Goal: Transaction & Acquisition: Purchase product/service

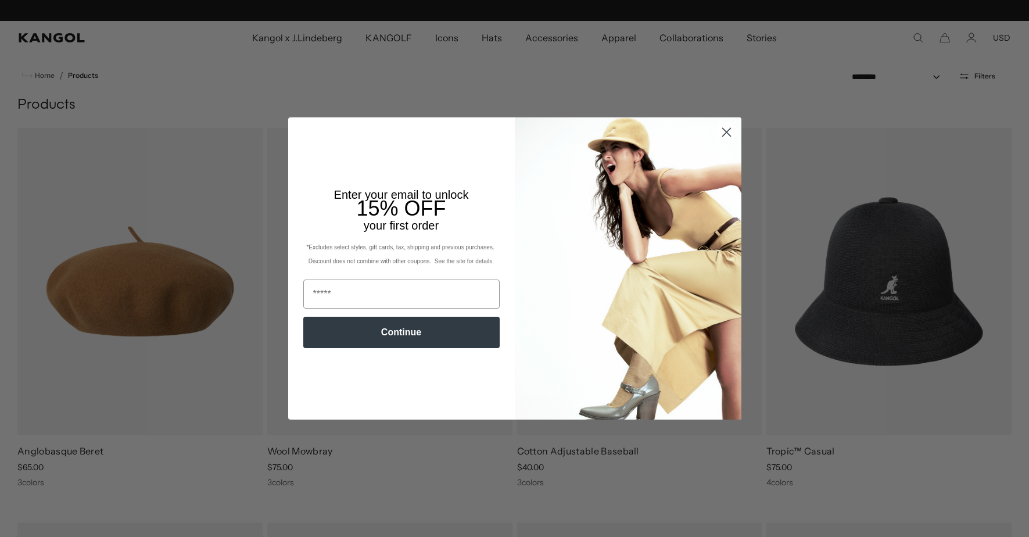
click at [725, 134] on circle "Close dialog" at bounding box center [725, 132] width 19 height 19
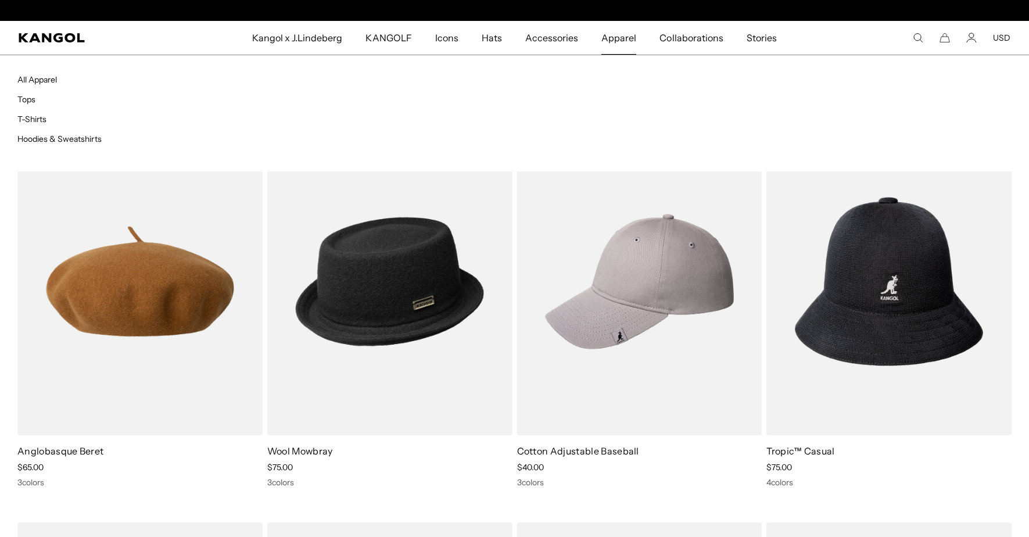
scroll to position [0, 239]
click at [28, 99] on link "Tops" at bounding box center [26, 99] width 18 height 10
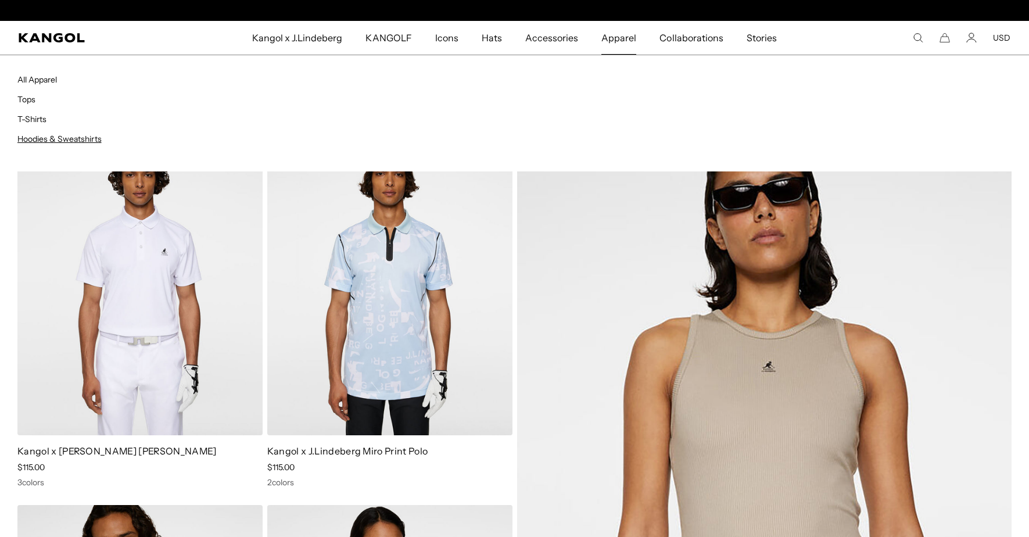
click at [70, 140] on link "Hoodies & Sweatshirts" at bounding box center [59, 139] width 84 height 10
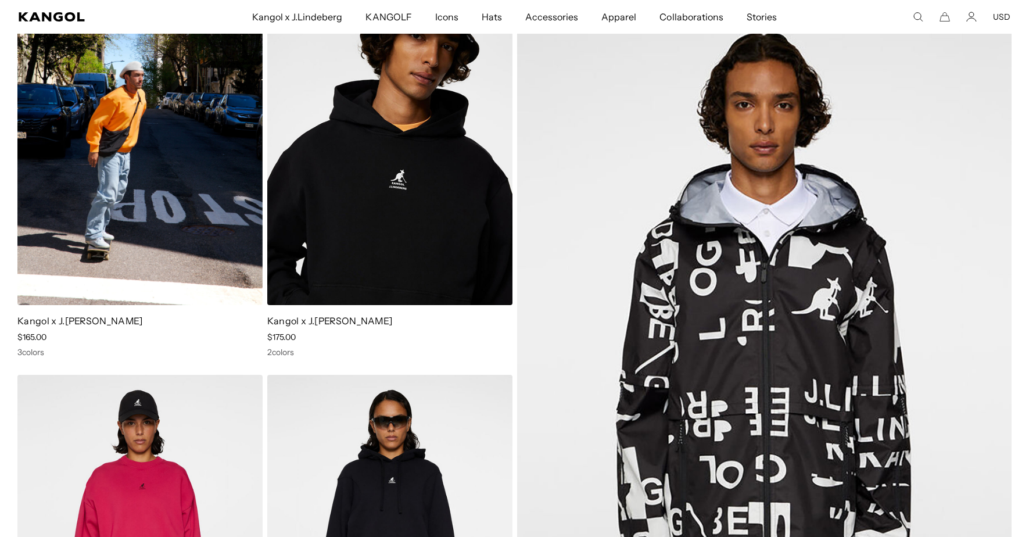
scroll to position [0, 239]
click at [94, 321] on link "Kangol x J.[PERSON_NAME]" at bounding box center [79, 321] width 125 height 12
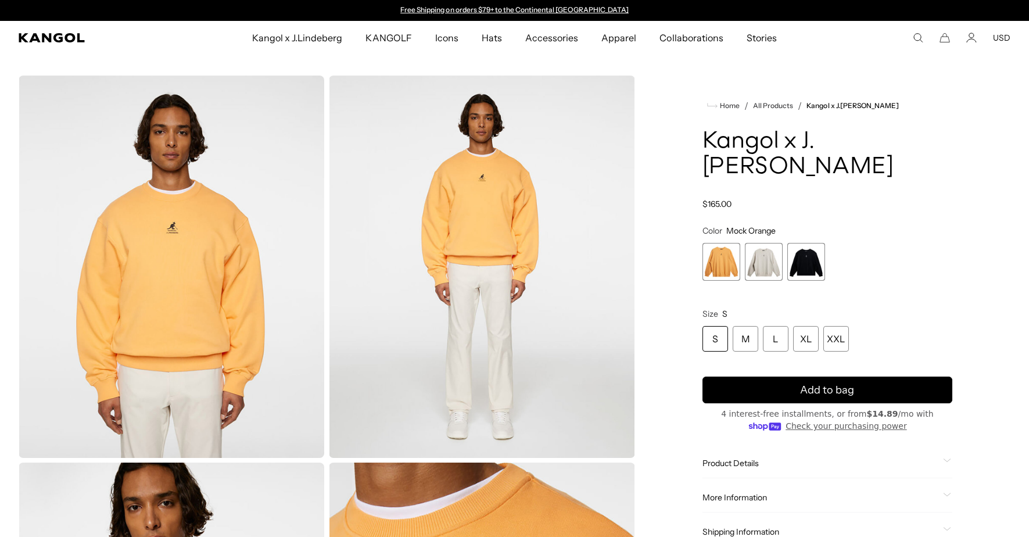
click at [760, 265] on span "2 of 3" at bounding box center [764, 262] width 38 height 38
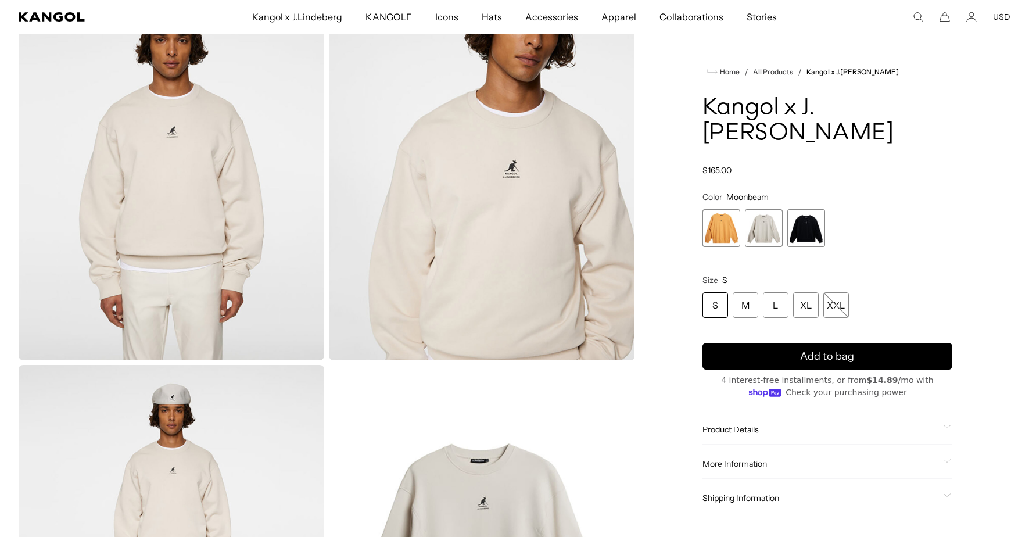
scroll to position [99, 0]
click at [807, 304] on div "XL" at bounding box center [806, 305] width 26 height 26
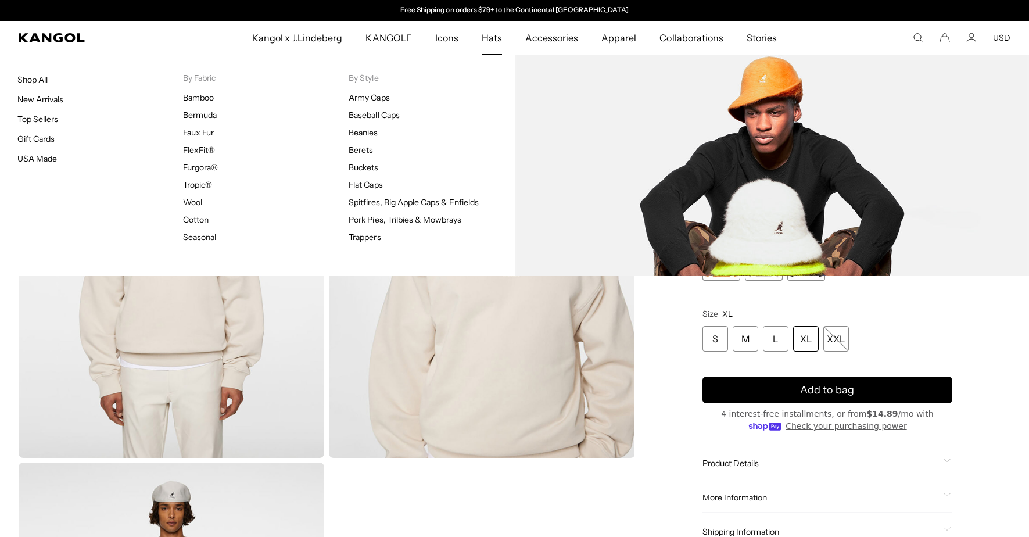
click at [373, 168] on link "Buckets" at bounding box center [363, 167] width 30 height 10
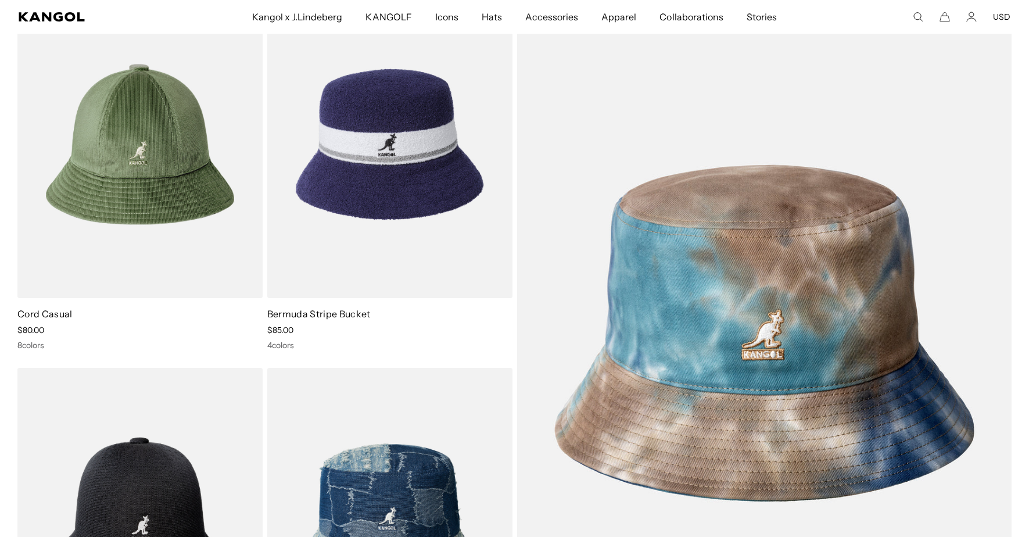
scroll to position [3209, 0]
click at [397, 147] on img at bounding box center [389, 144] width 245 height 307
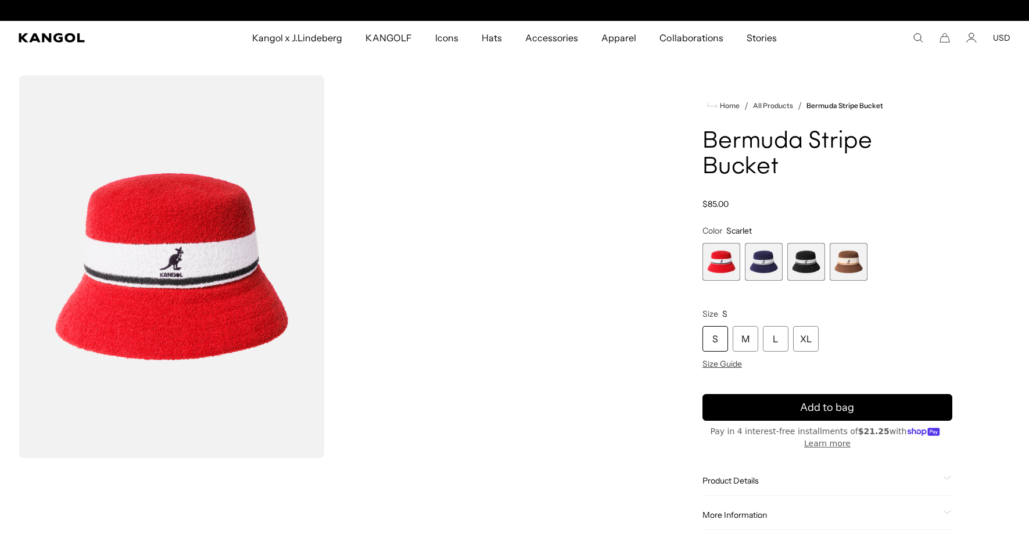
scroll to position [0, 239]
click at [760, 243] on span "2 of 4" at bounding box center [764, 262] width 38 height 38
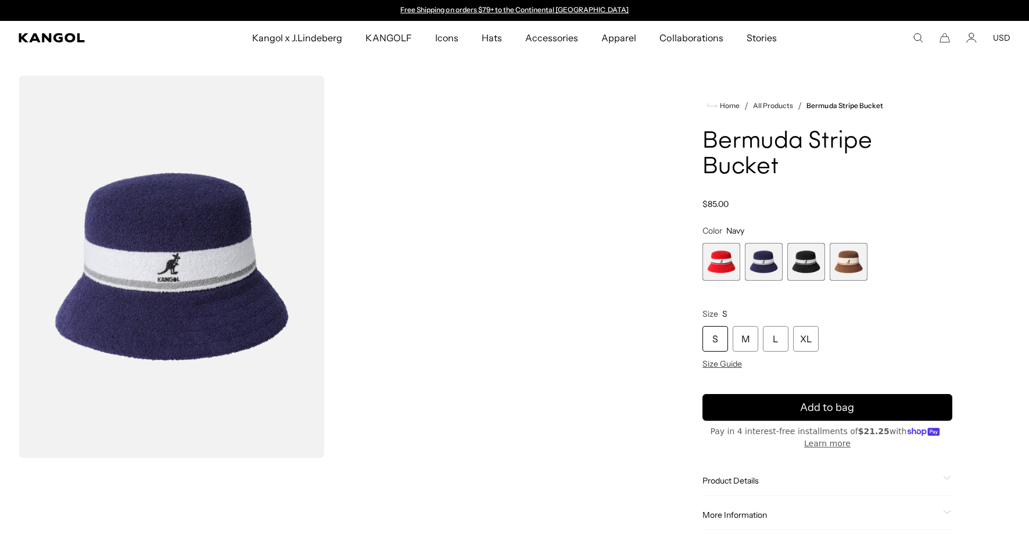
click at [803, 243] on span "3 of 4" at bounding box center [806, 262] width 38 height 38
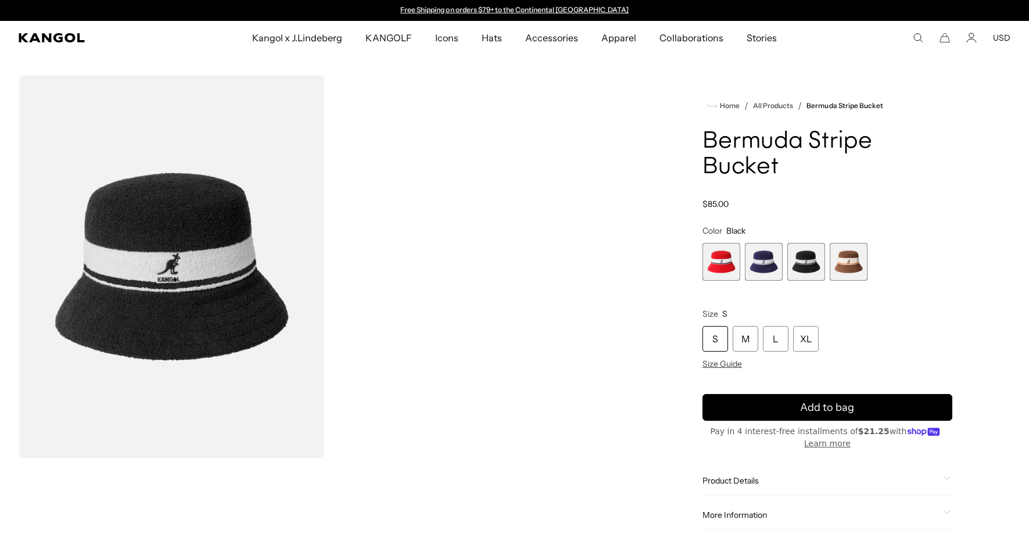
click at [853, 243] on span "4 of 4" at bounding box center [848, 262] width 38 height 38
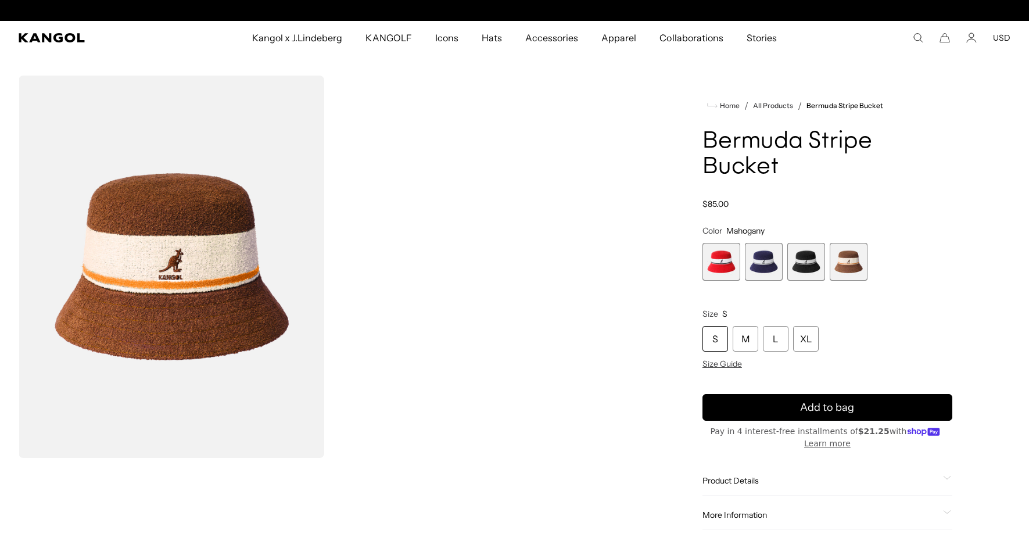
scroll to position [0, 239]
click at [755, 243] on span "2 of 4" at bounding box center [764, 262] width 38 height 38
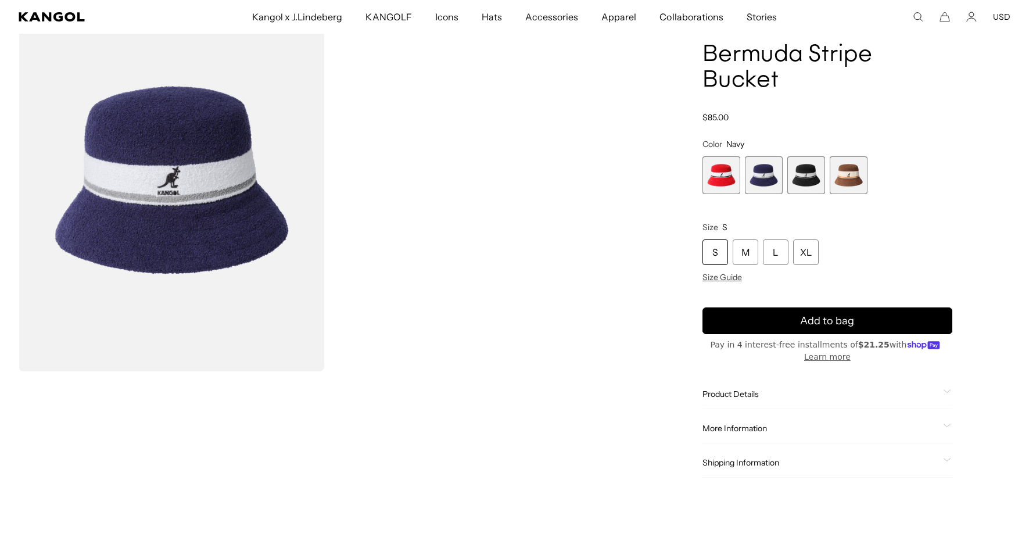
scroll to position [85, 0]
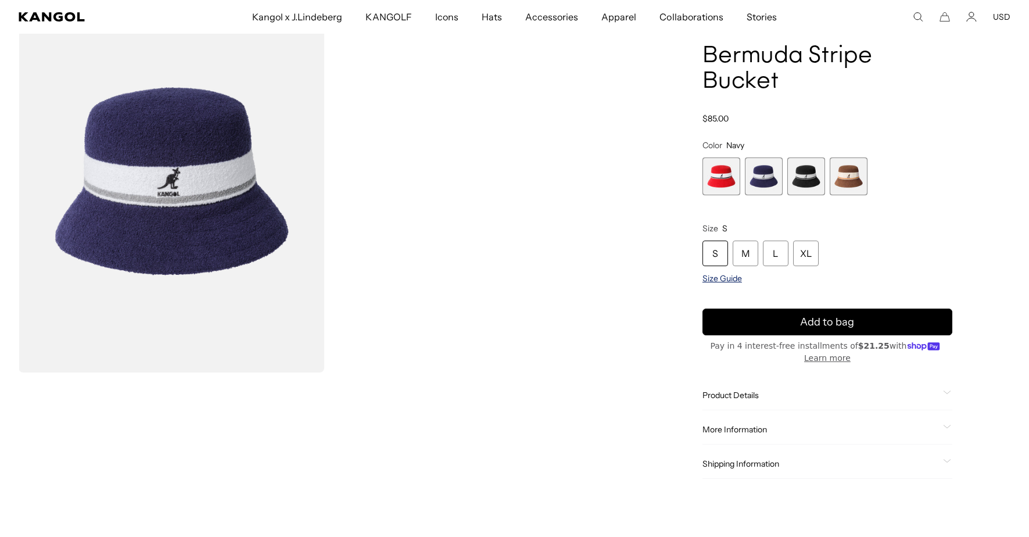
click at [718, 273] on span "Size Guide" at bounding box center [721, 278] width 39 height 10
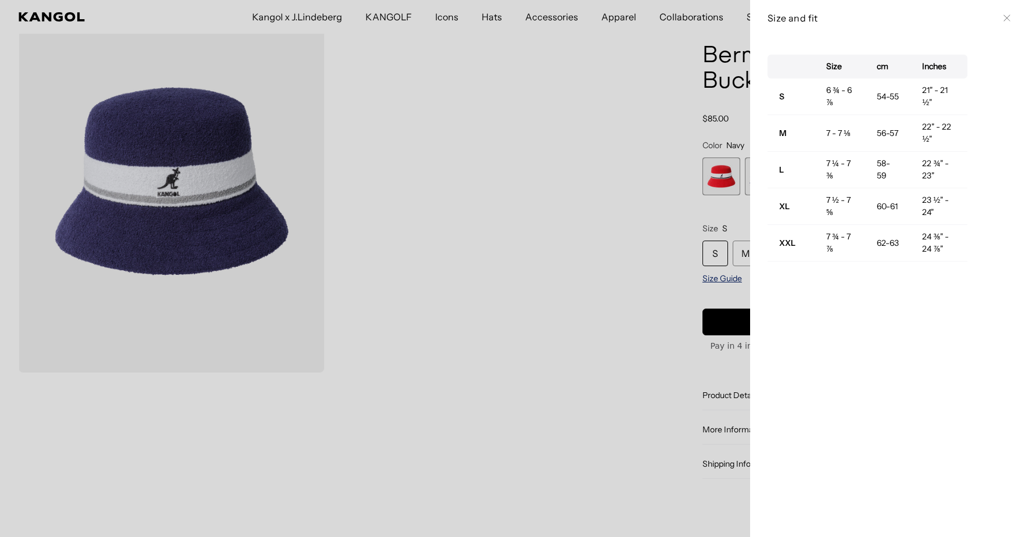
scroll to position [0, 239]
click at [695, 273] on div at bounding box center [514, 268] width 1029 height 537
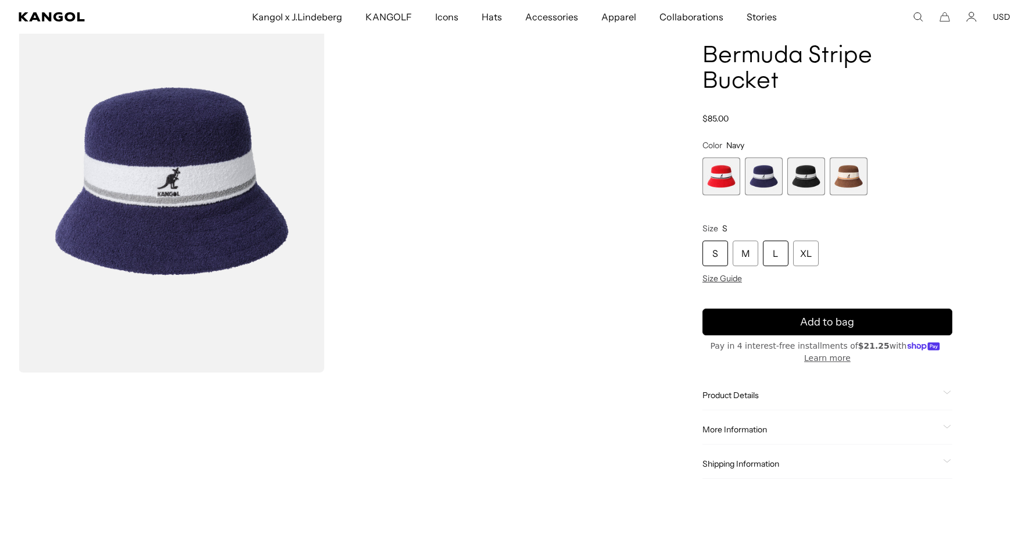
click at [772, 240] on div "L" at bounding box center [776, 253] width 26 height 26
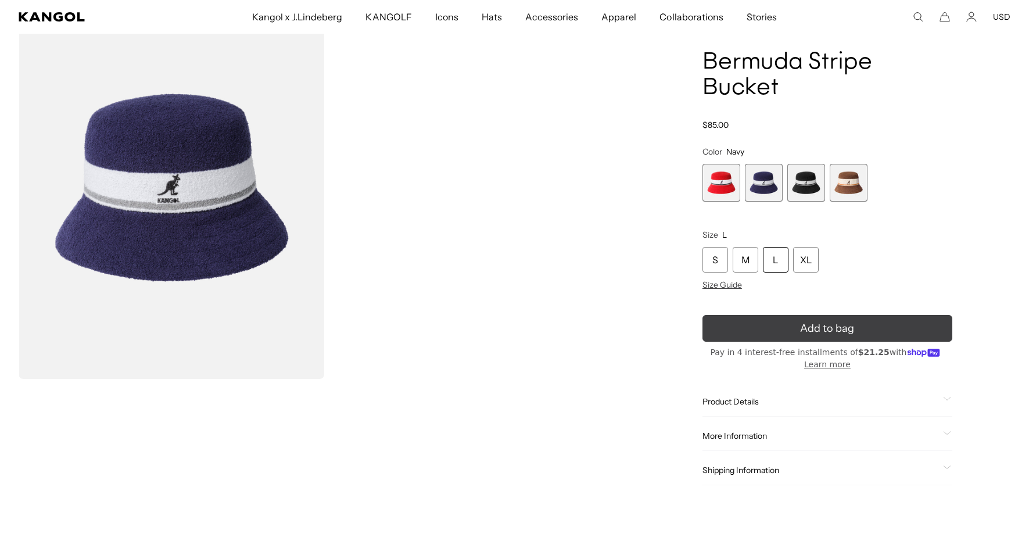
click at [759, 315] on button "Add to bag" at bounding box center [827, 328] width 250 height 27
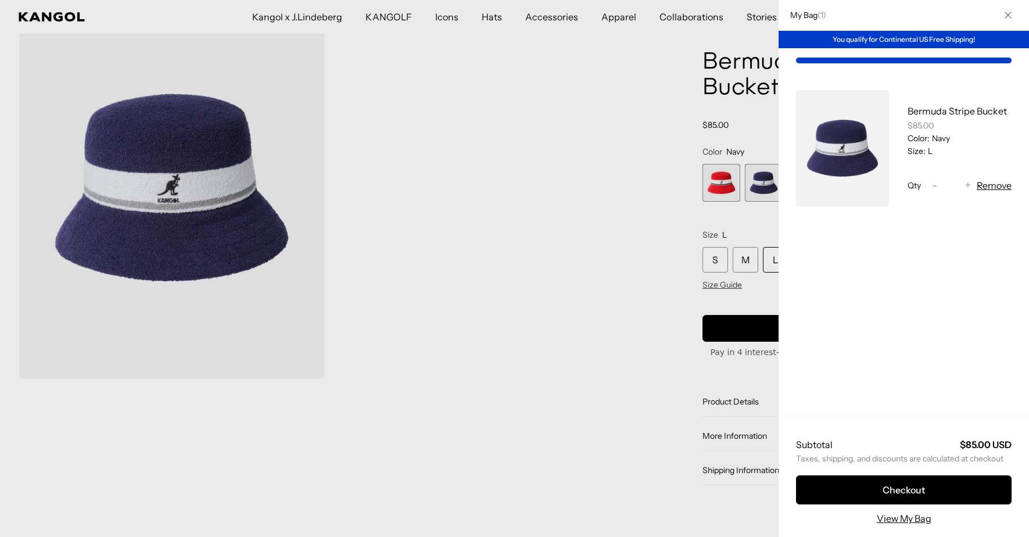
scroll to position [0, 239]
click at [490, 17] on div at bounding box center [514, 268] width 1029 height 537
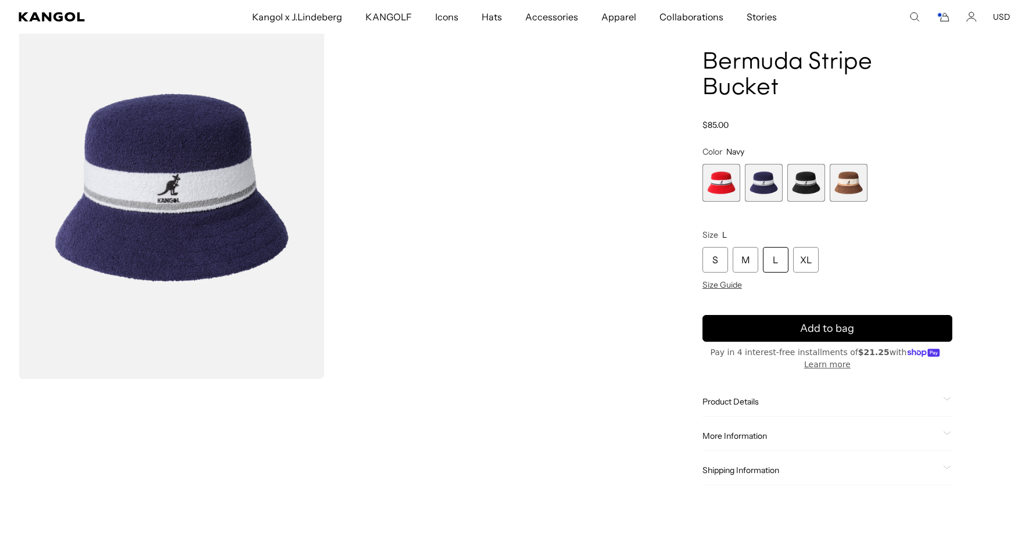
scroll to position [0, 0]
click at [912, 17] on icon "Search here" at bounding box center [914, 17] width 10 height 10
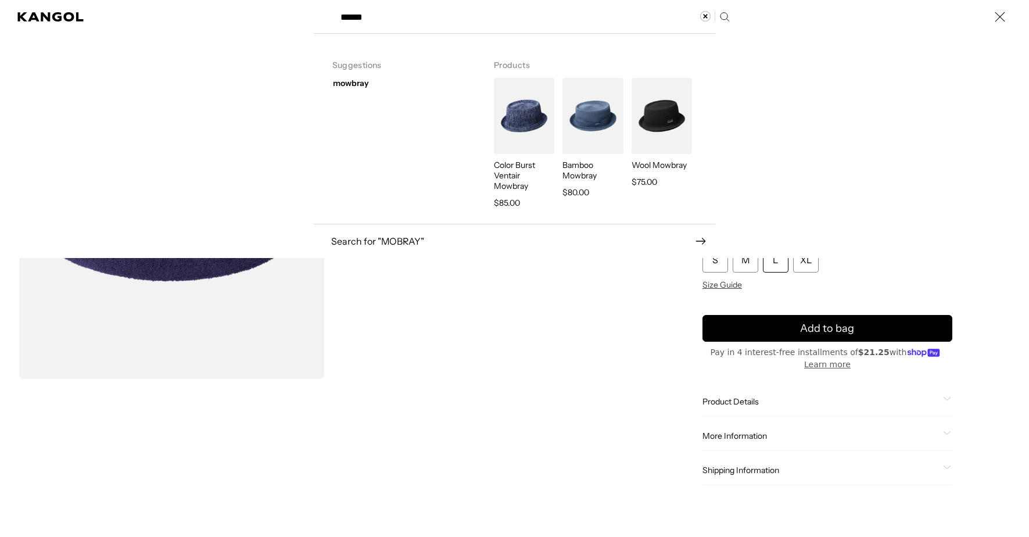
type input "******"
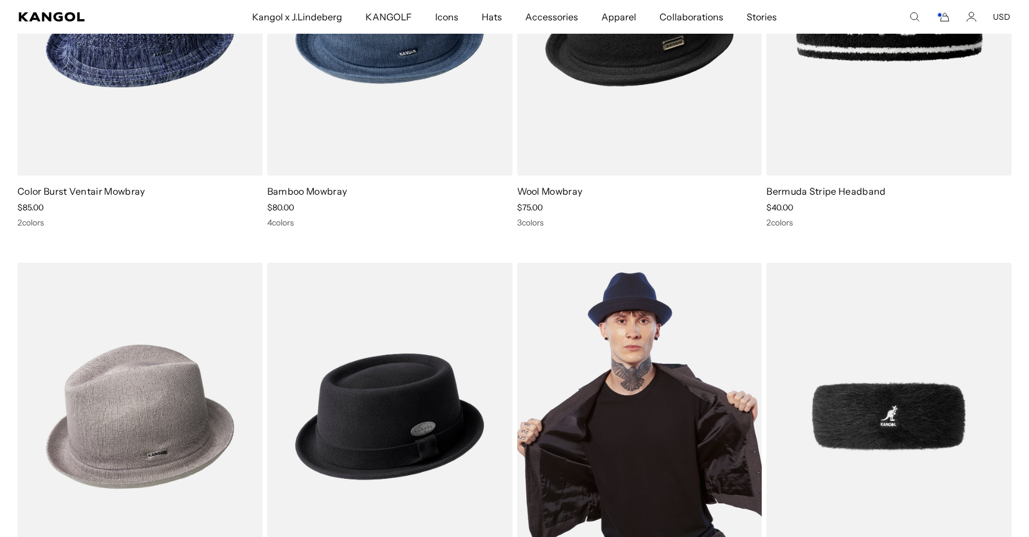
click at [607, 414] on img at bounding box center [639, 416] width 245 height 307
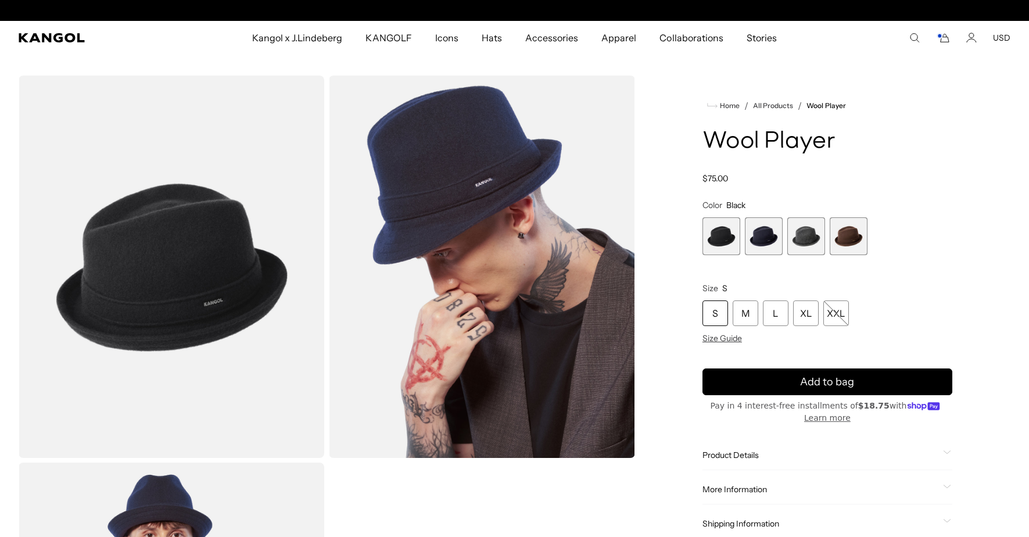
scroll to position [0, 239]
click at [764, 233] on span "2 of 4" at bounding box center [764, 236] width 38 height 38
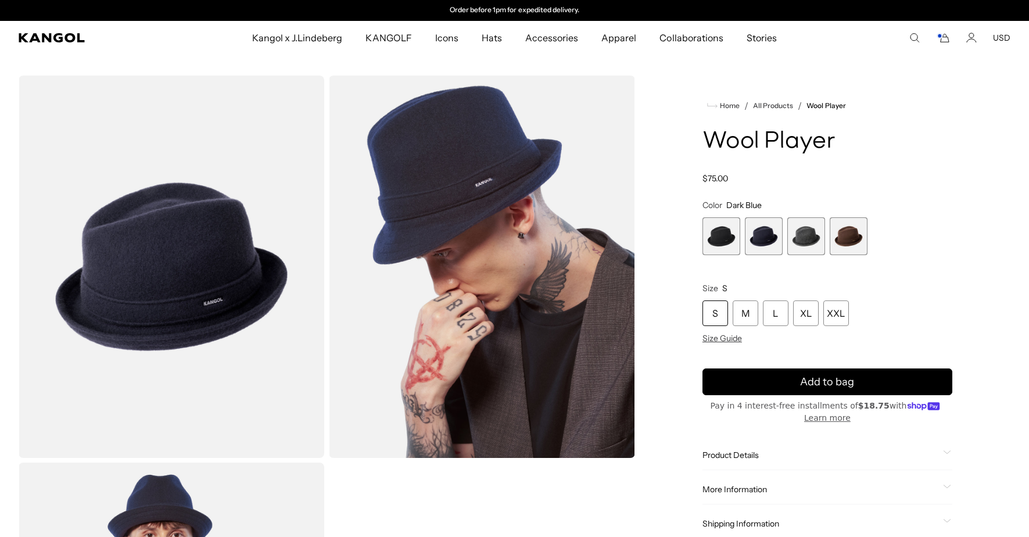
click at [801, 240] on span "3 of 4" at bounding box center [806, 236] width 38 height 38
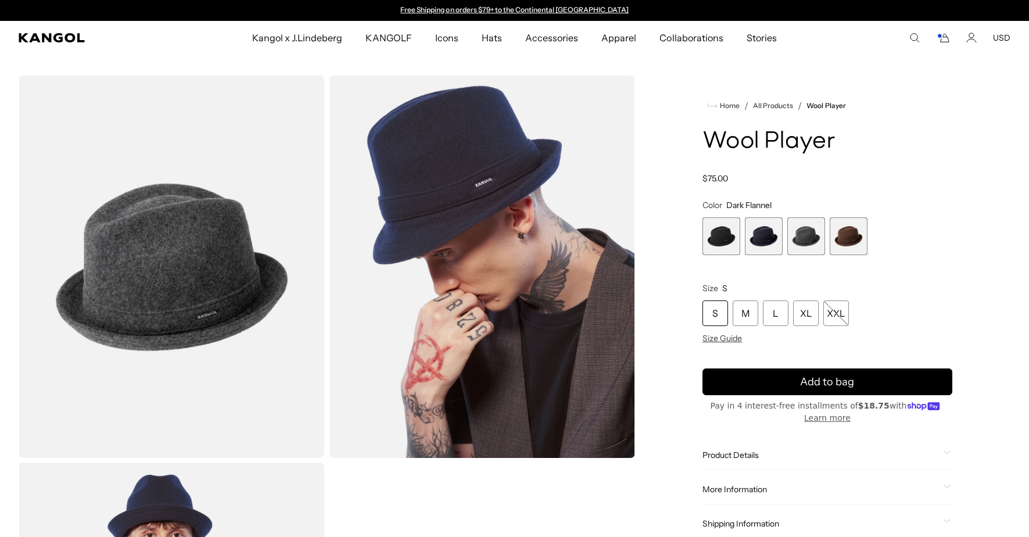
click at [842, 242] on span "4 of 4" at bounding box center [848, 236] width 38 height 38
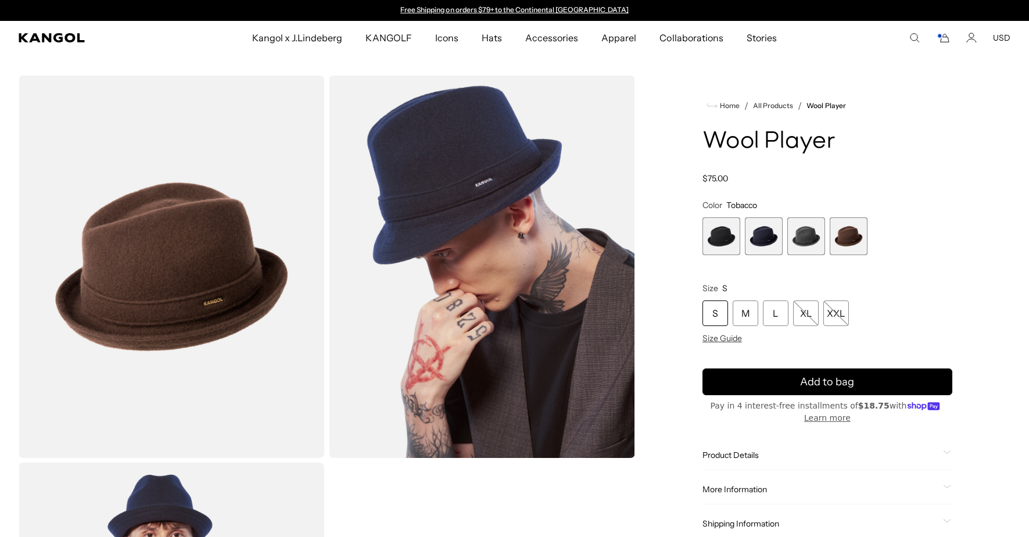
click at [801, 236] on span "3 of 4" at bounding box center [806, 236] width 38 height 38
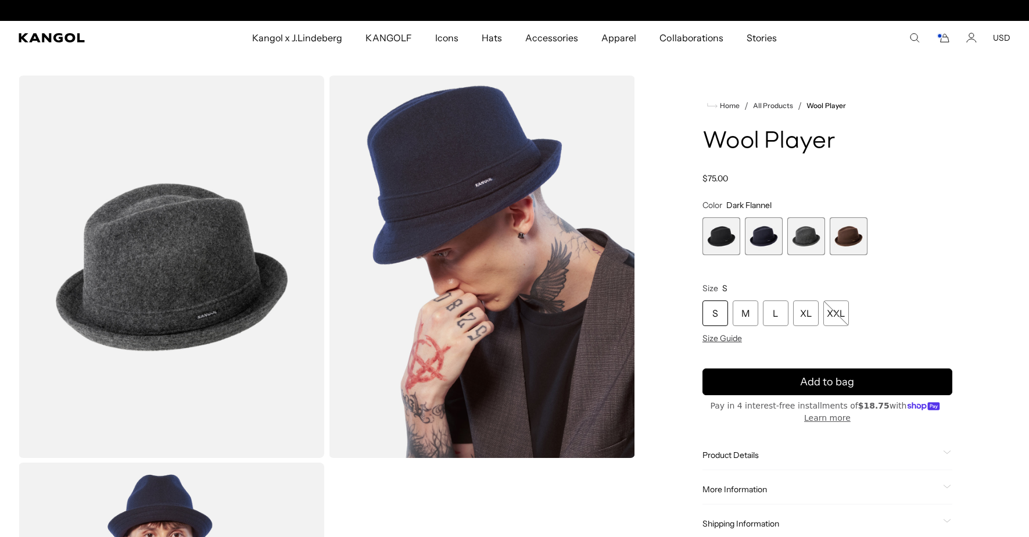
scroll to position [0, 239]
click at [856, 239] on span "4 of 4" at bounding box center [848, 236] width 38 height 38
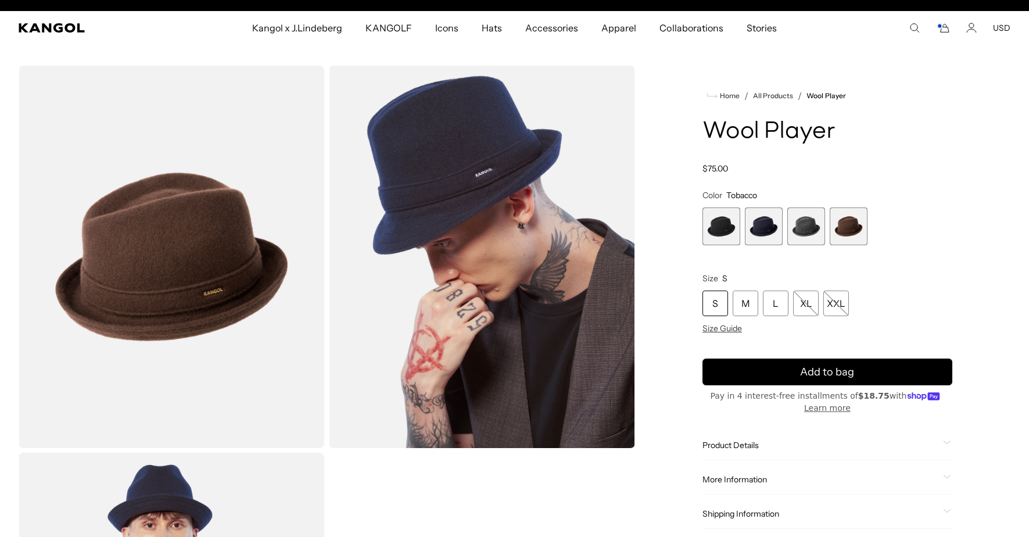
scroll to position [0, 239]
click at [721, 327] on span "Size Guide" at bounding box center [721, 328] width 39 height 10
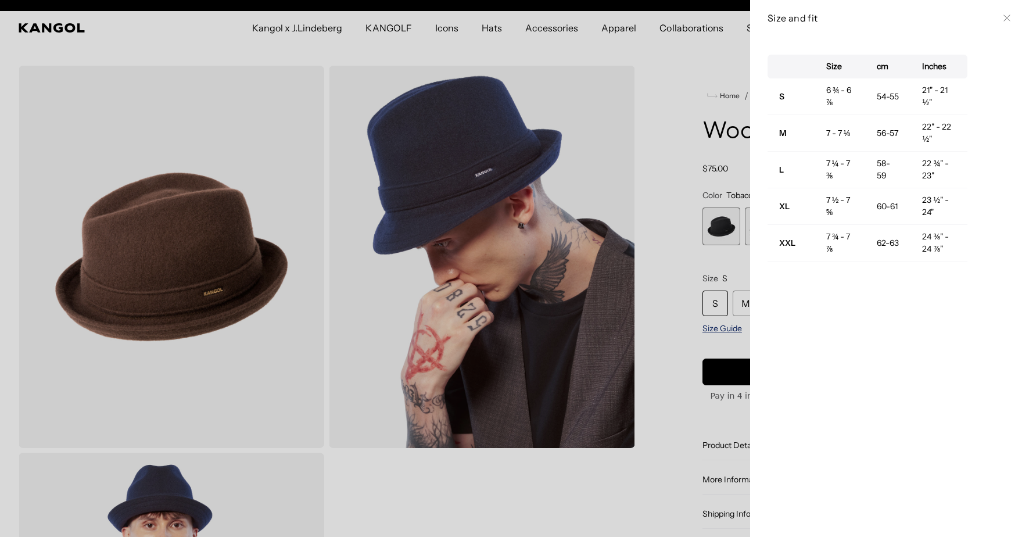
scroll to position [0, 0]
click at [665, 297] on div at bounding box center [514, 268] width 1029 height 537
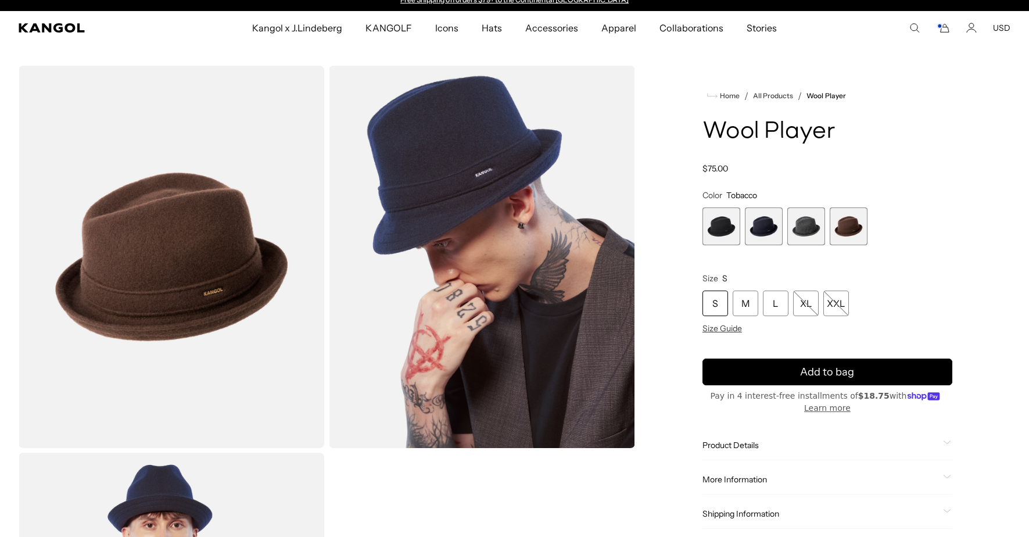
click at [804, 230] on span "3 of 4" at bounding box center [806, 226] width 38 height 38
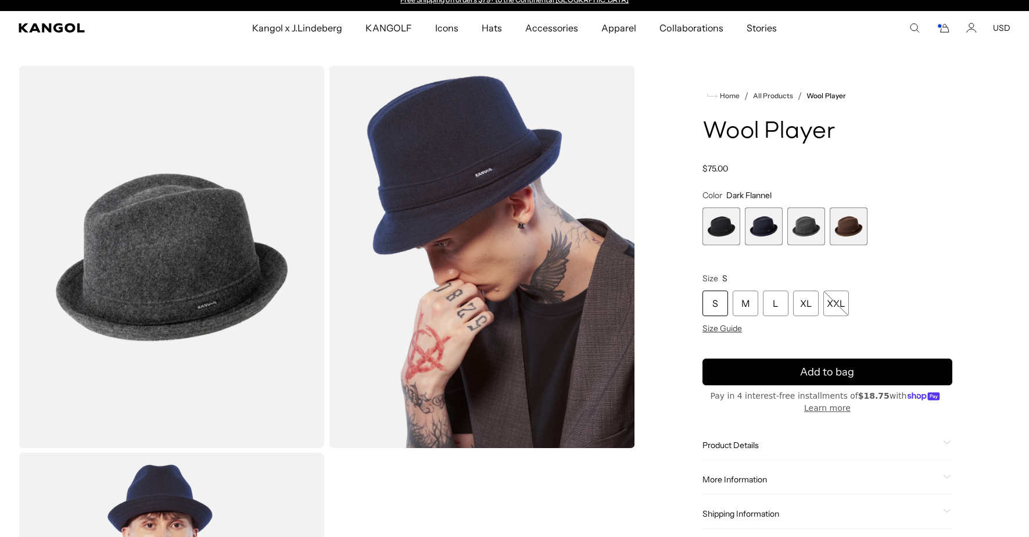
click at [855, 230] on span "4 of 4" at bounding box center [848, 226] width 38 height 38
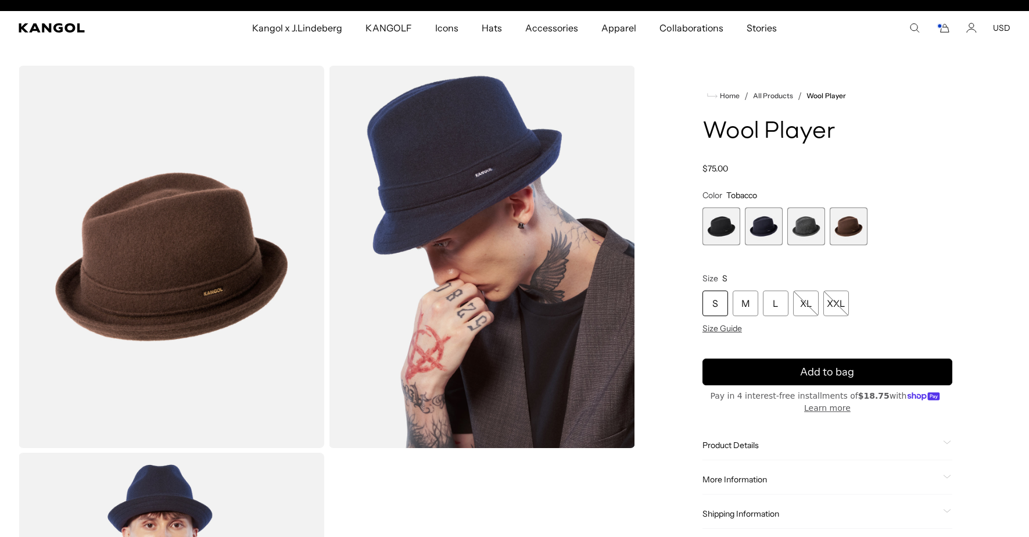
scroll to position [0, 239]
click at [774, 300] on div "L" at bounding box center [776, 303] width 26 height 26
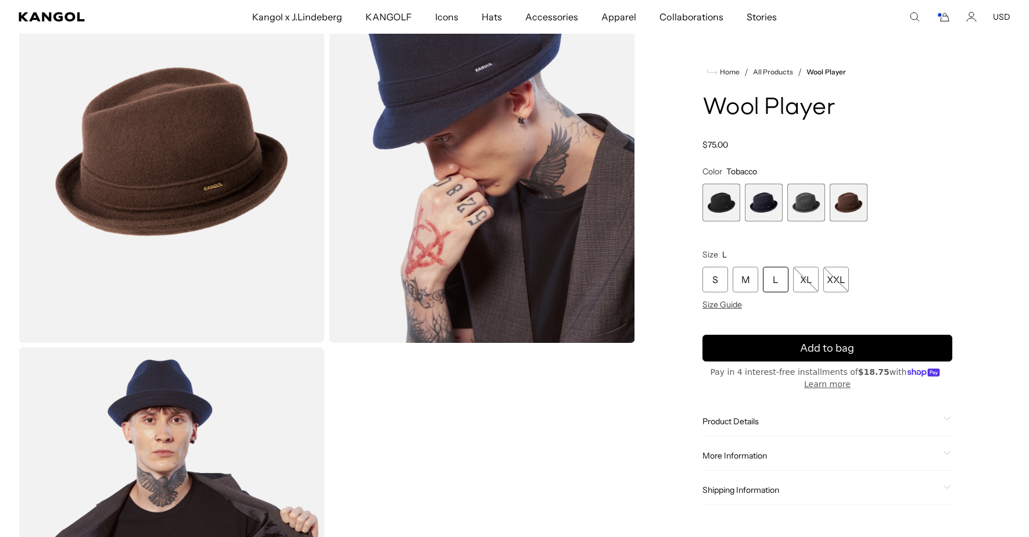
scroll to position [121, 0]
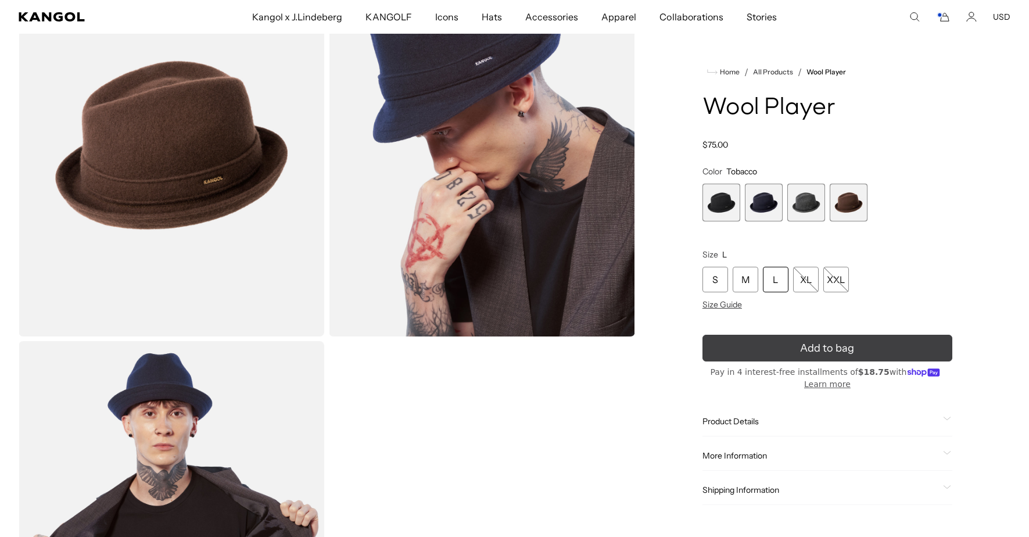
click at [766, 345] on button "Add to bag" at bounding box center [827, 348] width 250 height 27
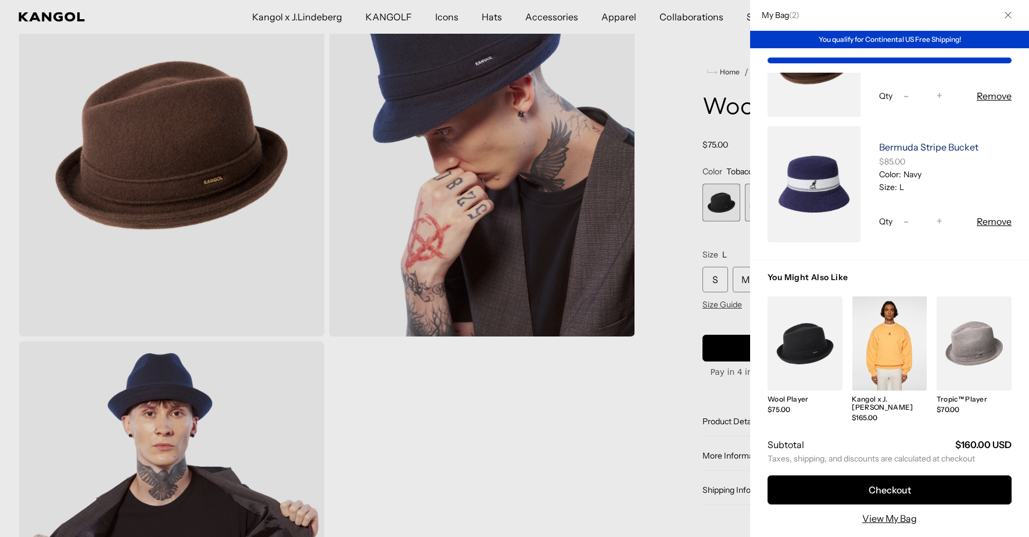
scroll to position [0, 239]
click at [484, 452] on div at bounding box center [514, 268] width 1029 height 537
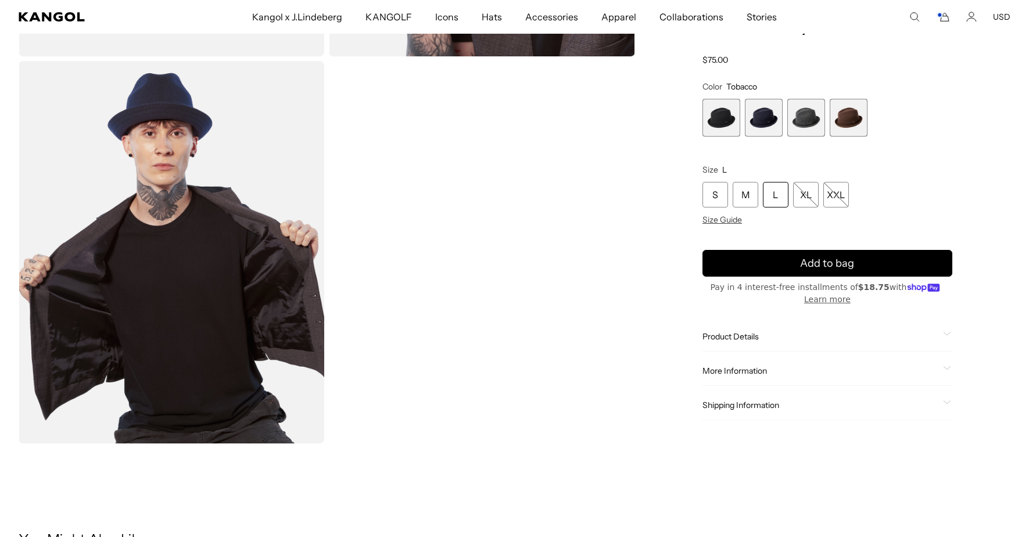
scroll to position [0, 0]
